Goal: Task Accomplishment & Management: Manage account settings

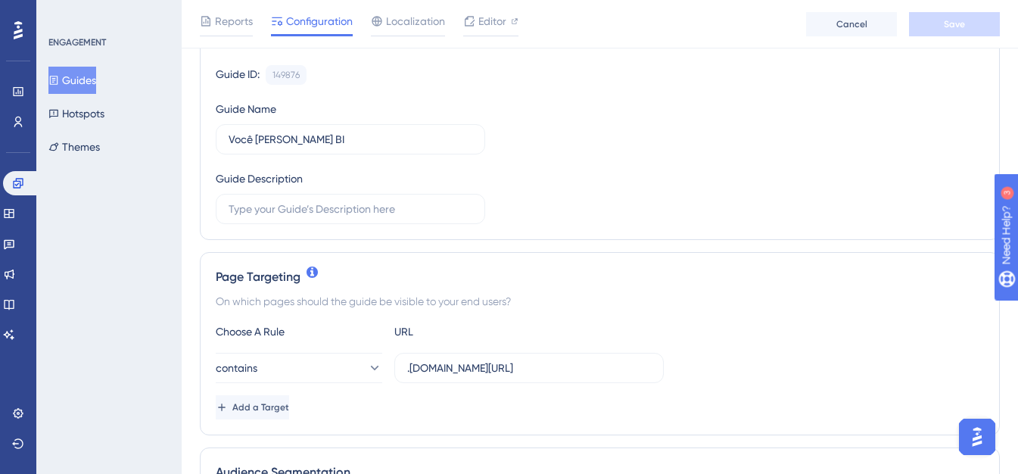
scroll to position [151, 0]
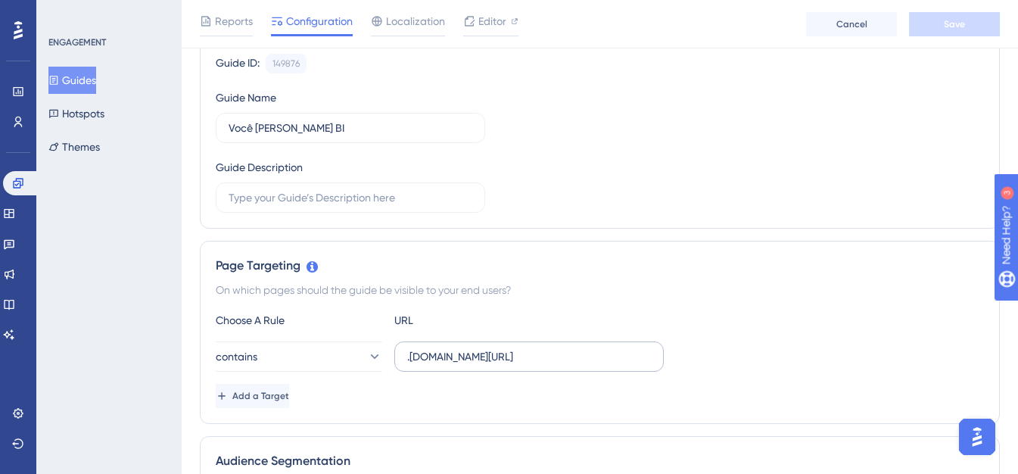
click at [403, 358] on label ".smark.com.br/Home/Home" at bounding box center [528, 356] width 269 height 30
click at [407, 358] on input ".smark.com.br/Home/Home" at bounding box center [529, 356] width 244 height 17
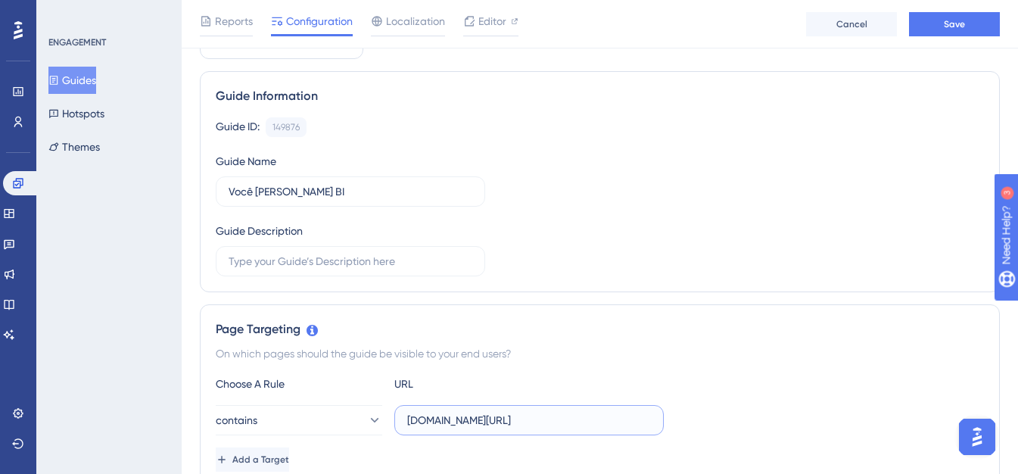
scroll to position [0, 0]
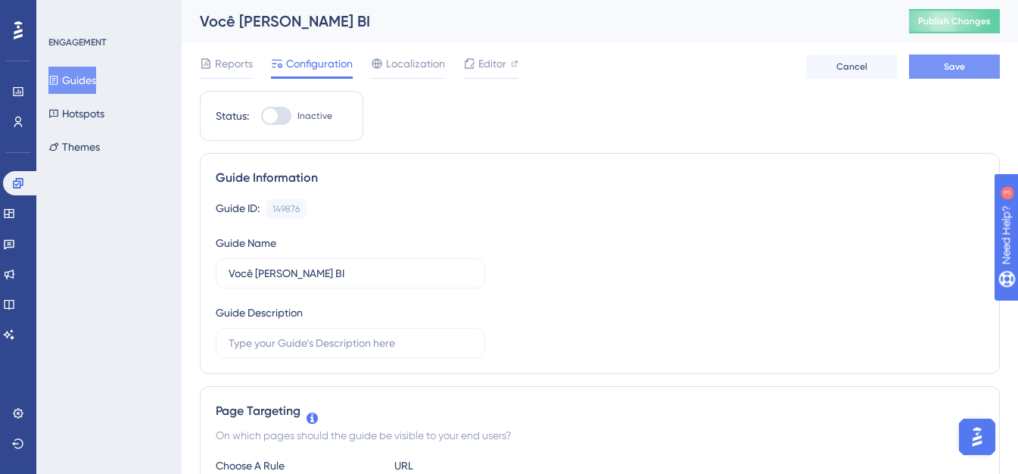
type input "global.smark.com.br/Home/Home"
click at [964, 70] on span "Save" at bounding box center [954, 67] width 21 height 12
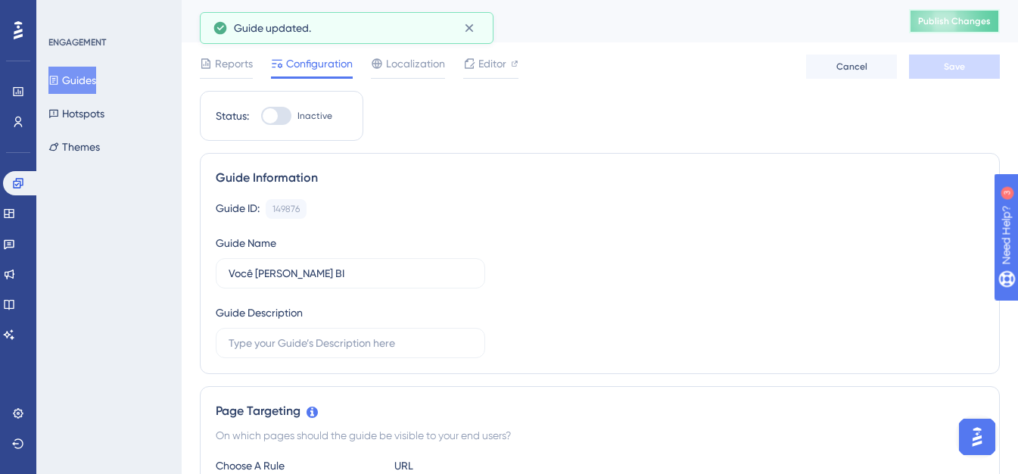
click at [967, 20] on span "Publish Changes" at bounding box center [954, 21] width 73 height 12
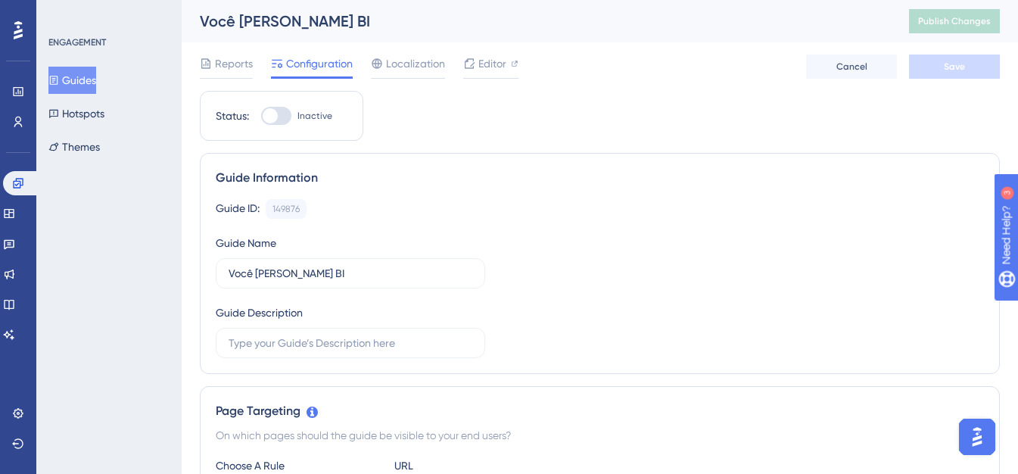
click at [278, 117] on div at bounding box center [276, 116] width 30 height 18
click at [261, 117] on input "Inactive" at bounding box center [260, 116] width 1 height 1
checkbox input "true"
click at [968, 67] on button "Save" at bounding box center [954, 67] width 91 height 24
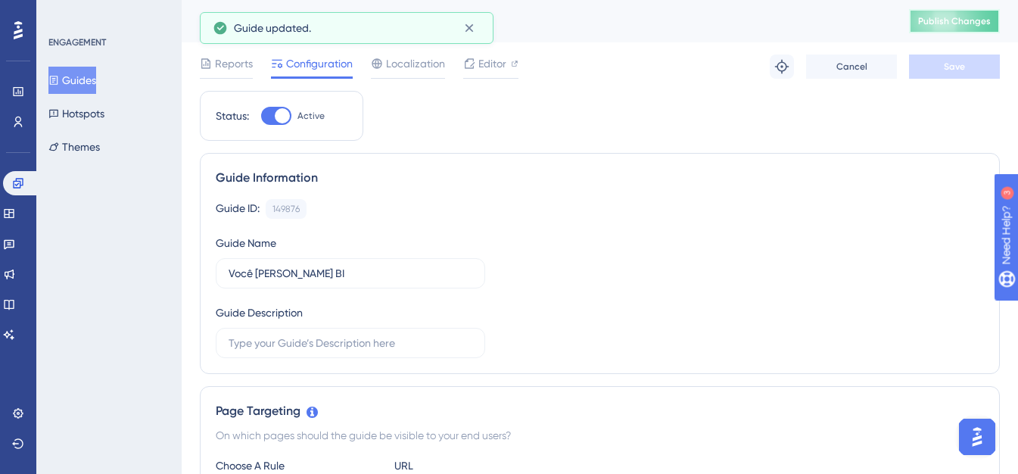
click at [976, 26] on span "Publish Changes" at bounding box center [954, 21] width 73 height 12
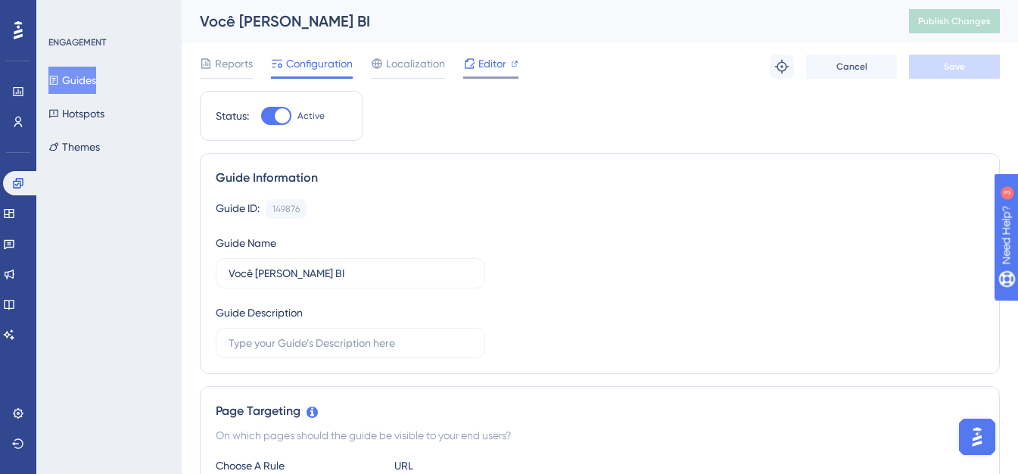
click at [487, 67] on span "Editor" at bounding box center [492, 64] width 28 height 18
click at [955, 20] on span "Publish Changes" at bounding box center [954, 21] width 73 height 12
click at [286, 118] on div at bounding box center [282, 115] width 15 height 15
click at [261, 117] on input "Active" at bounding box center [260, 116] width 1 height 1
click at [955, 72] on span "Save" at bounding box center [954, 67] width 21 height 12
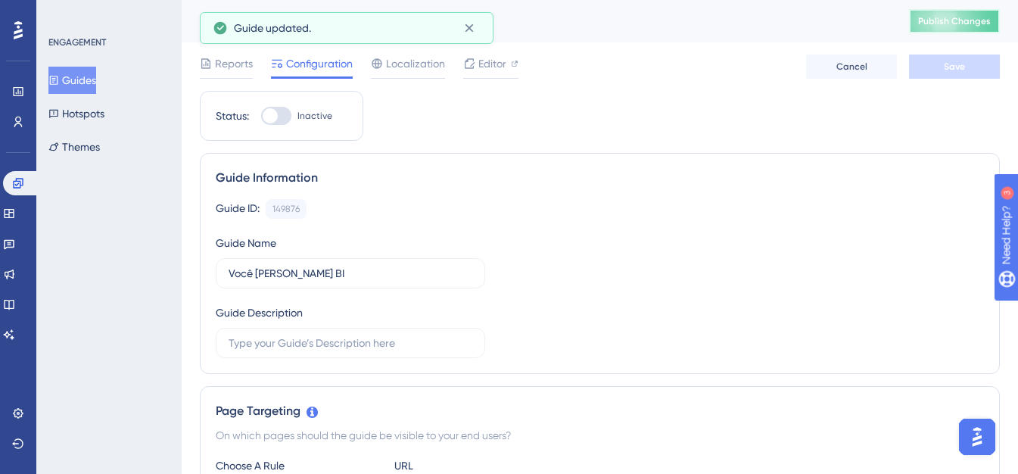
click at [958, 22] on span "Publish Changes" at bounding box center [954, 21] width 73 height 12
click at [284, 117] on div at bounding box center [276, 116] width 30 height 18
click at [261, 117] on input "Inactive" at bounding box center [260, 116] width 1 height 1
checkbox input "true"
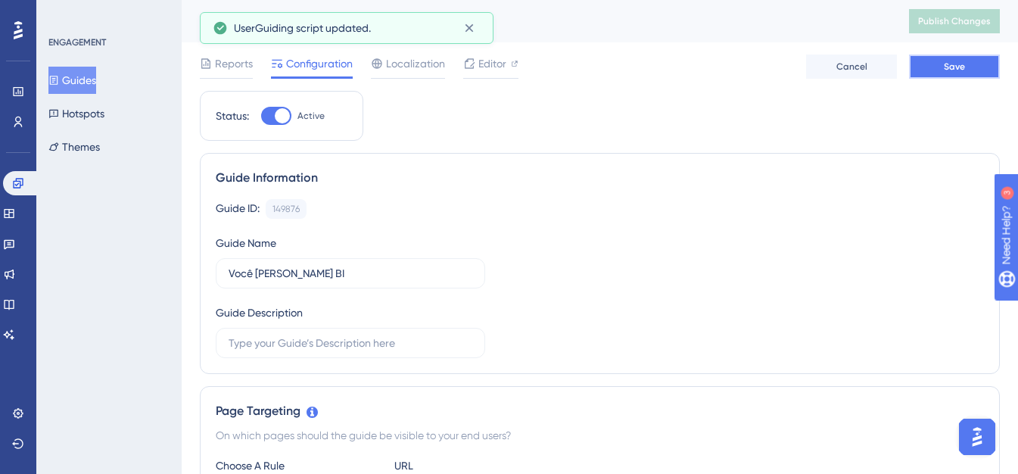
click at [958, 65] on span "Save" at bounding box center [954, 67] width 21 height 12
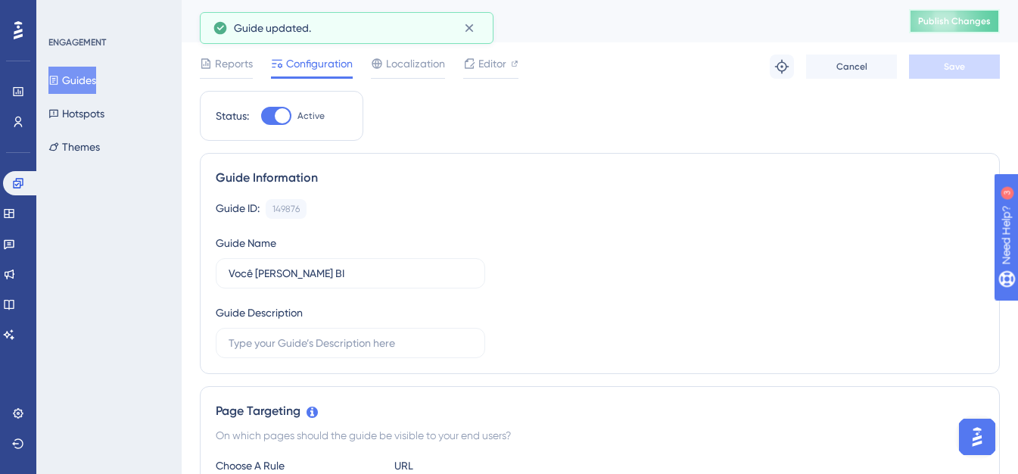
click at [972, 30] on button "Publish Changes" at bounding box center [954, 21] width 91 height 24
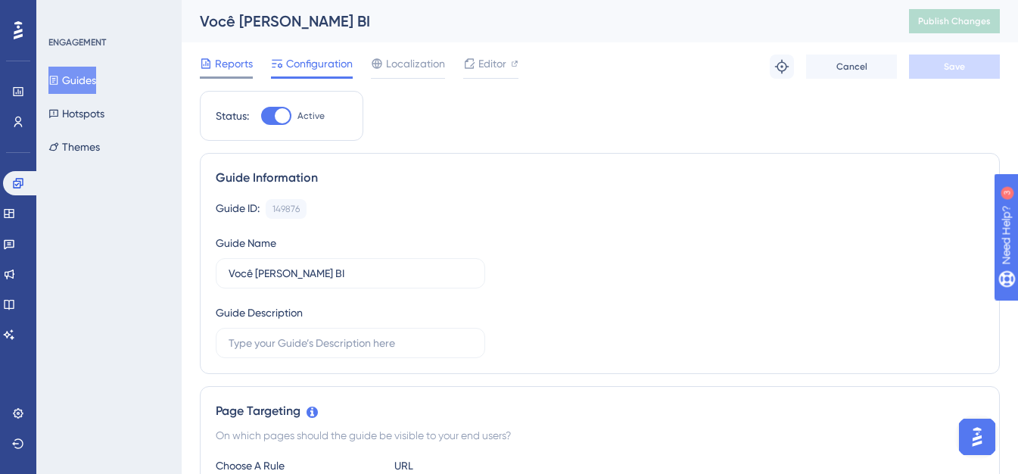
click at [243, 70] on span "Reports" at bounding box center [234, 64] width 38 height 18
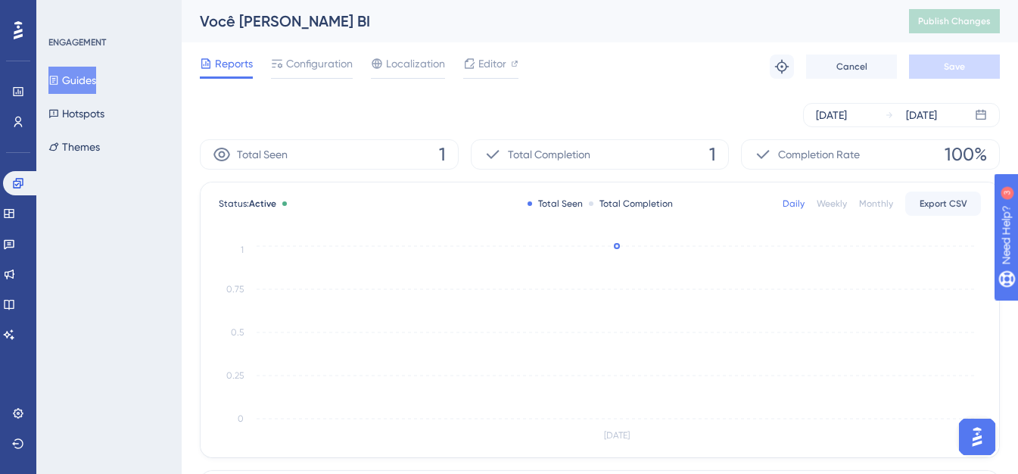
click at [661, 82] on div "Reports Configuration Localization Editor Troubleshoot Cancel Save" at bounding box center [600, 66] width 800 height 48
click at [299, 64] on span "Configuration" at bounding box center [319, 64] width 67 height 18
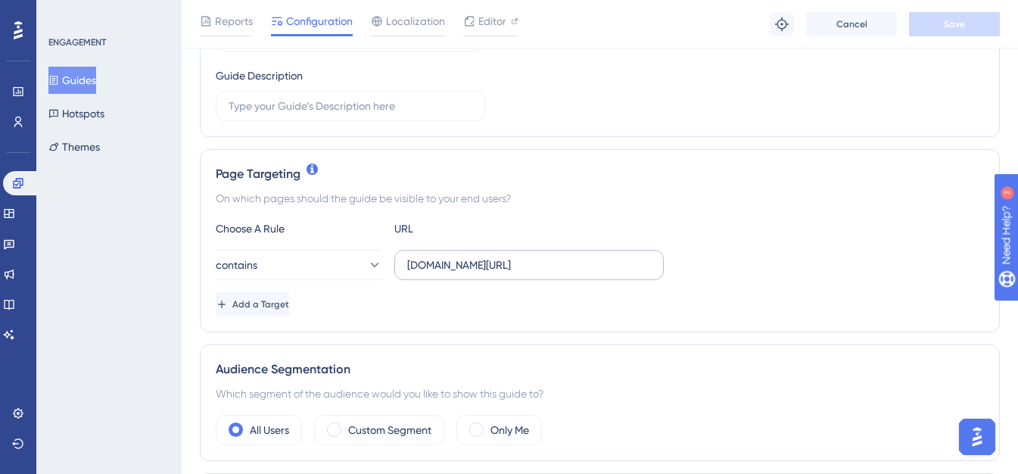
scroll to position [227, 0]
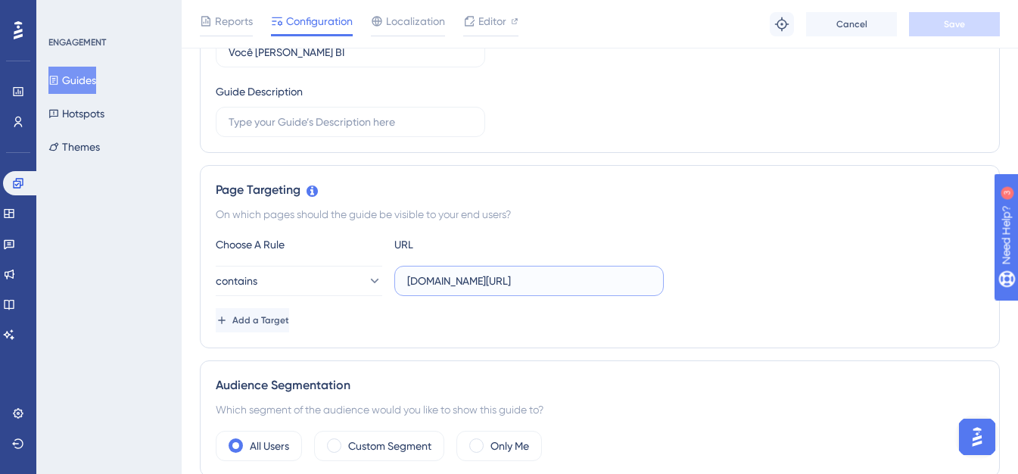
click at [420, 276] on input "global.smark.com.br/Home/Home" at bounding box center [529, 281] width 244 height 17
type input "teste.smark.com.br/Home/Home"
click at [828, 279] on div "contains teste.smark.com.br/Home/Home" at bounding box center [600, 281] width 768 height 30
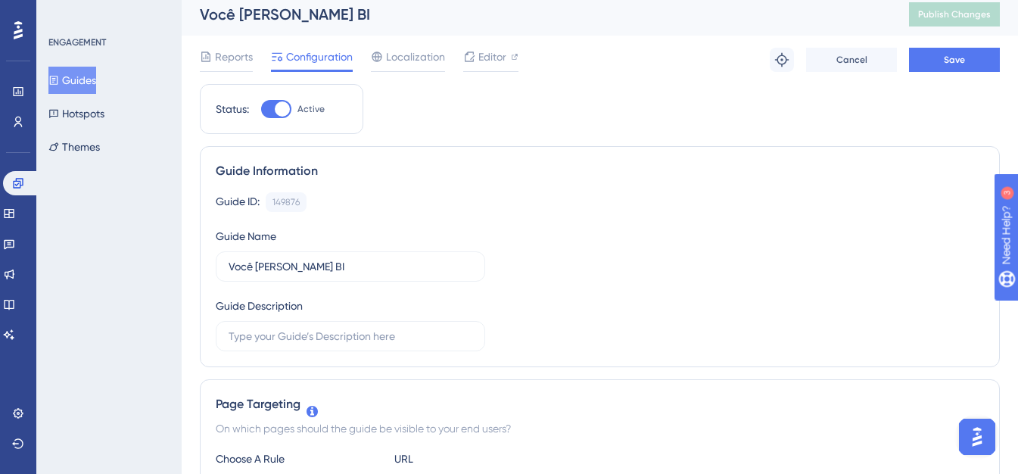
scroll to position [0, 0]
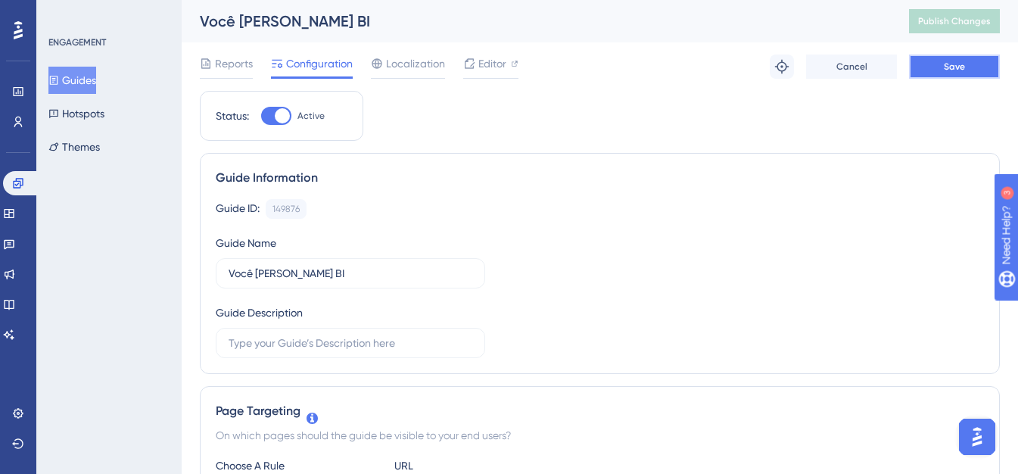
click at [940, 67] on button "Save" at bounding box center [954, 67] width 91 height 24
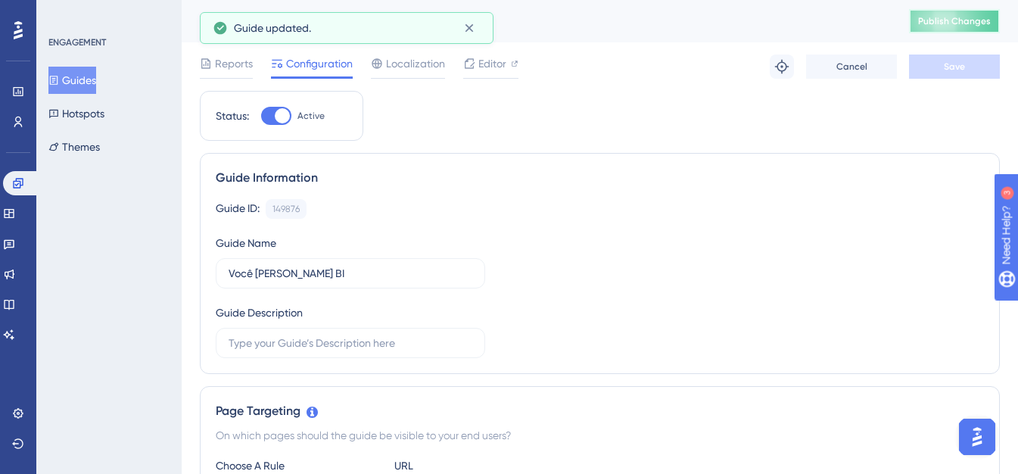
click at [966, 17] on span "Publish Changes" at bounding box center [954, 21] width 73 height 12
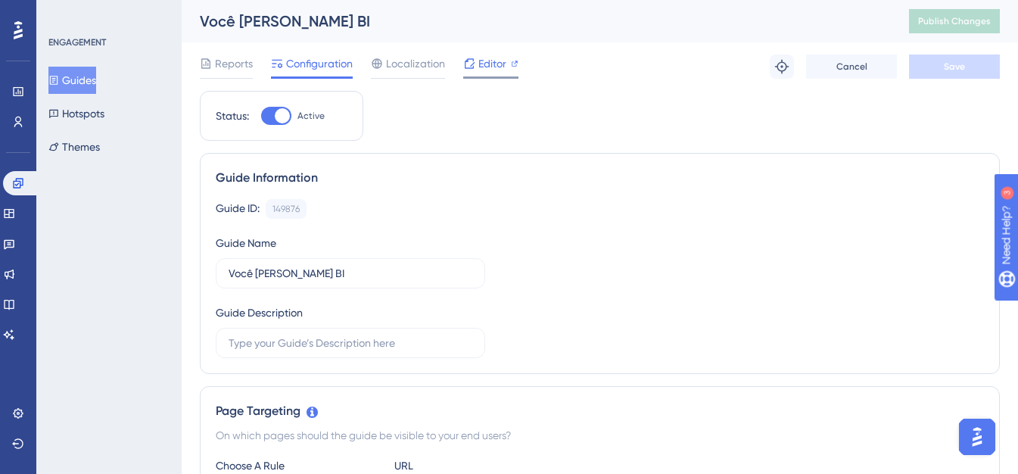
click at [485, 67] on span "Editor" at bounding box center [492, 64] width 28 height 18
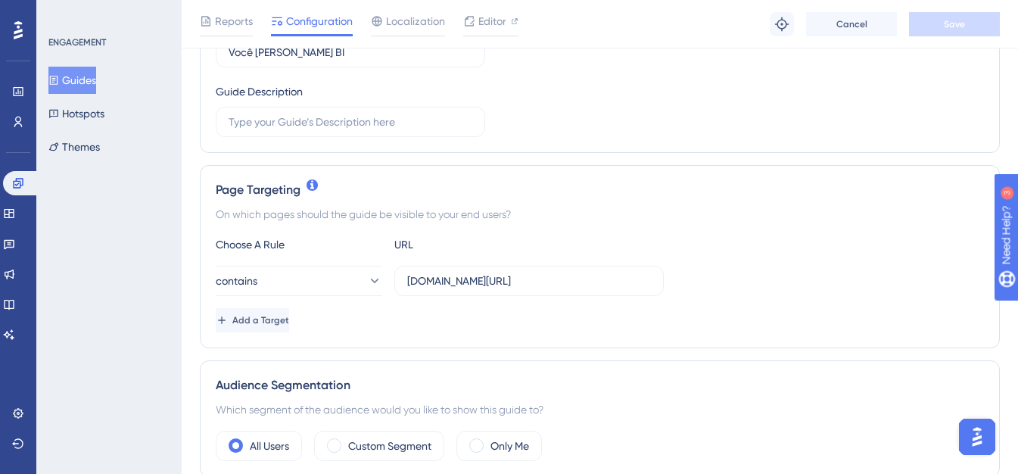
scroll to position [303, 0]
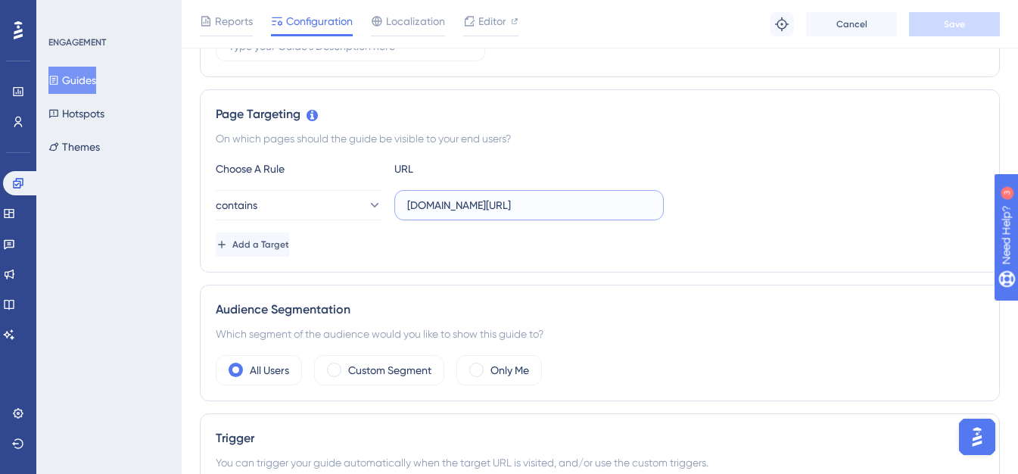
click at [420, 207] on input "teste.smark.com.br/Home/Home" at bounding box center [529, 205] width 244 height 17
type input "global.smark.com.br/Home/Home"
click at [953, 28] on span "Save" at bounding box center [954, 24] width 21 height 12
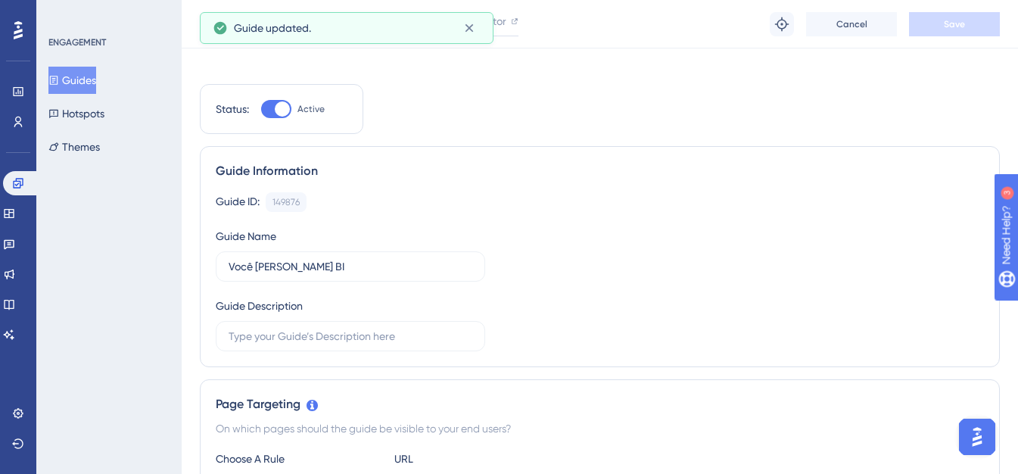
scroll to position [0, 0]
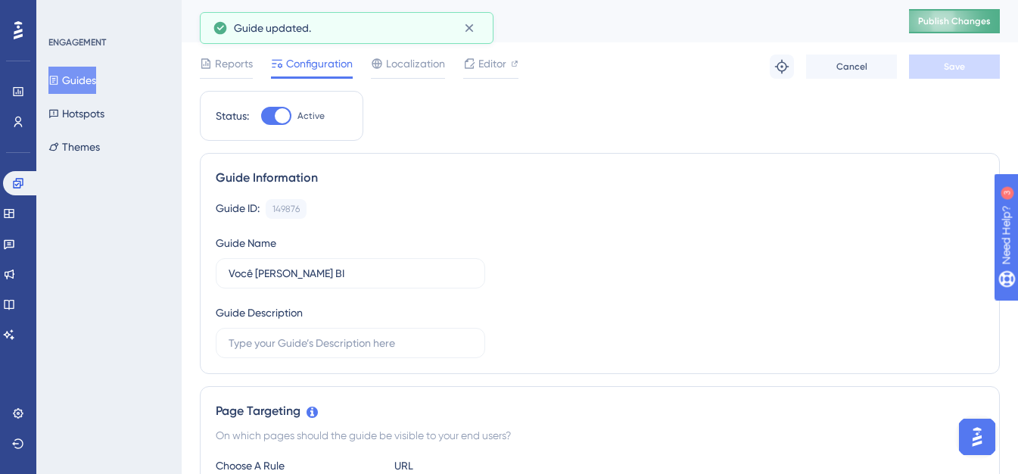
click at [958, 25] on span "Publish Changes" at bounding box center [954, 21] width 73 height 12
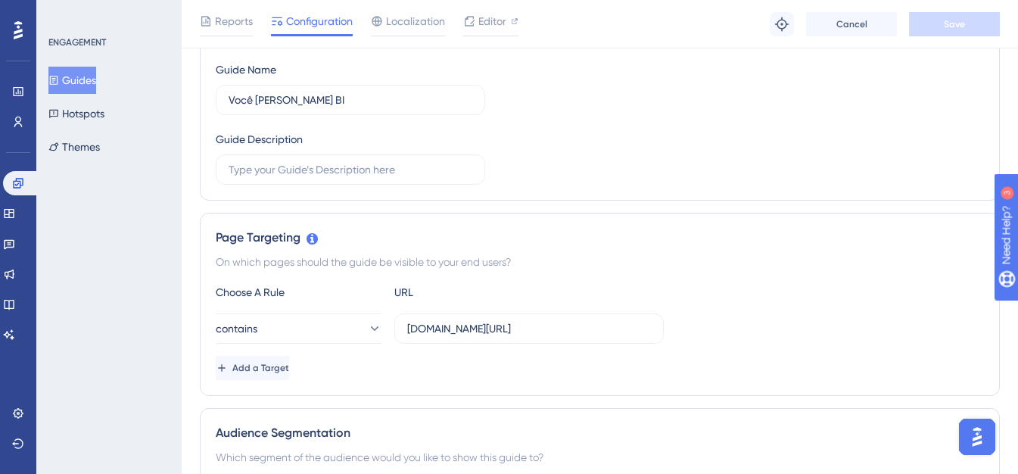
scroll to position [227, 0]
